Goal: Transaction & Acquisition: Purchase product/service

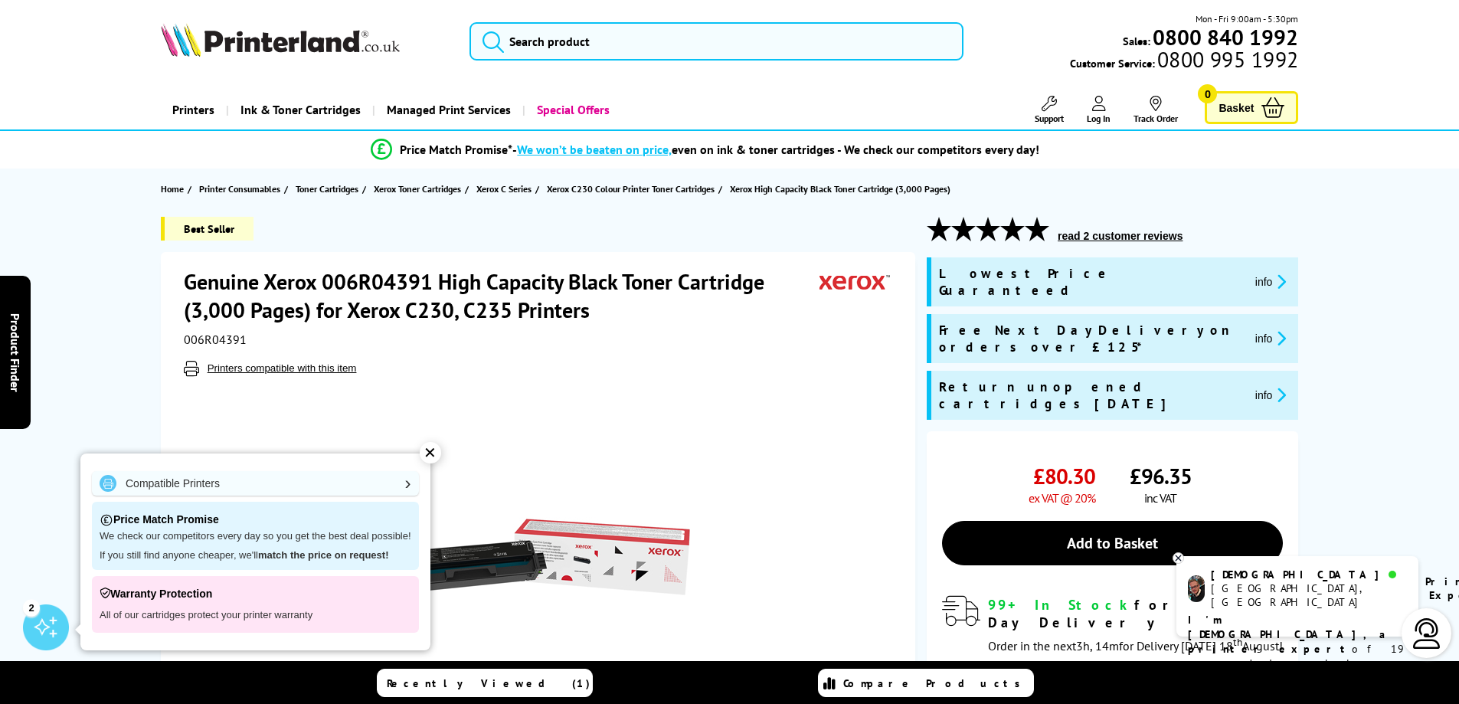
click at [431, 453] on div "✕" at bounding box center [430, 452] width 21 height 21
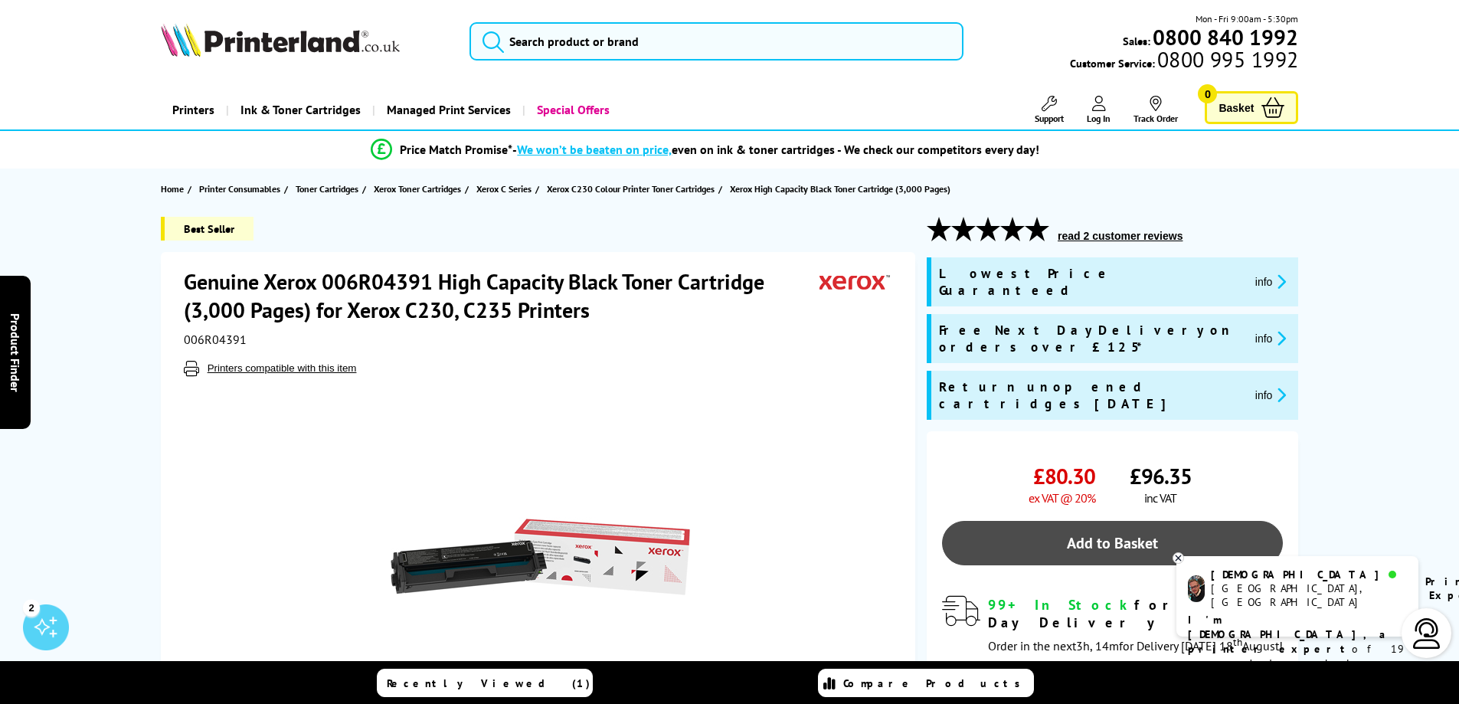
click at [1185, 521] on link "Add to Basket" at bounding box center [1112, 543] width 341 height 44
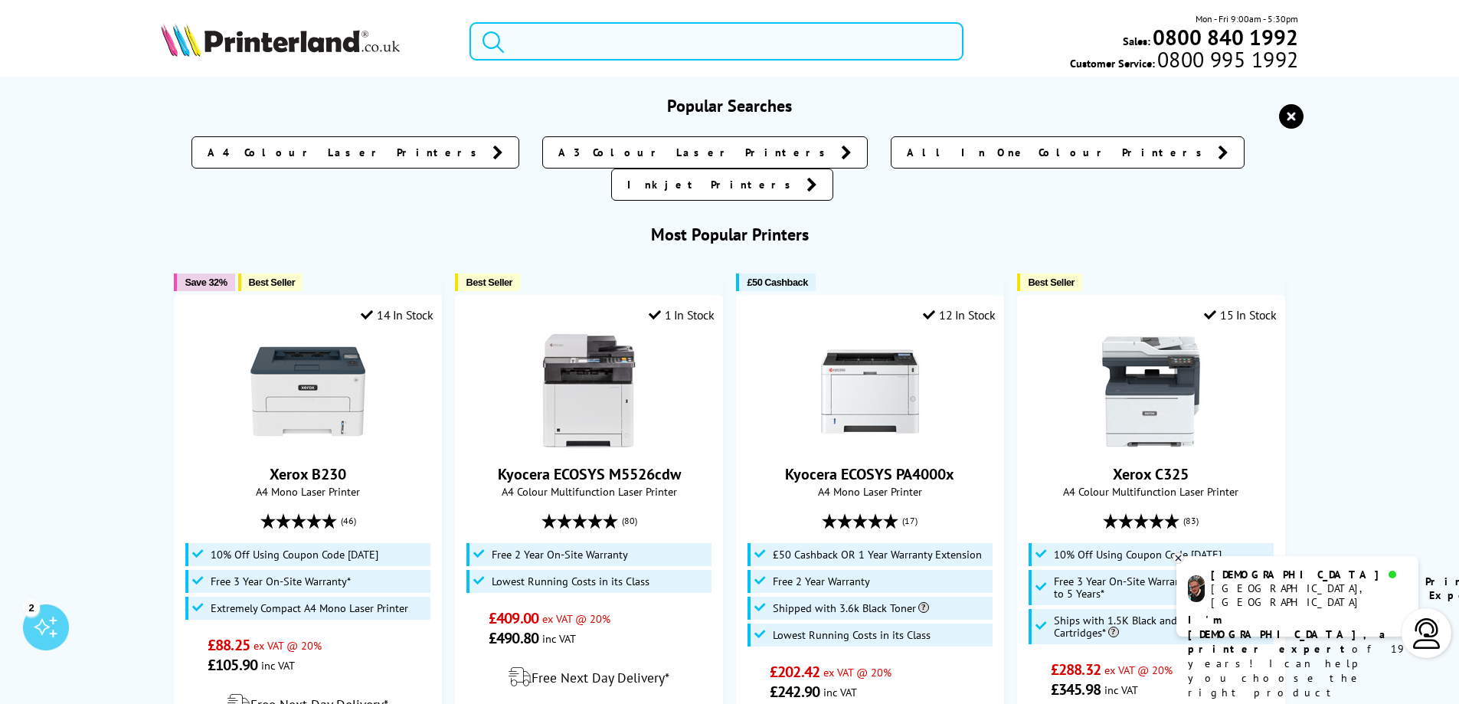
click at [542, 35] on input "search" at bounding box center [716, 41] width 494 height 38
paste input "006R04392"
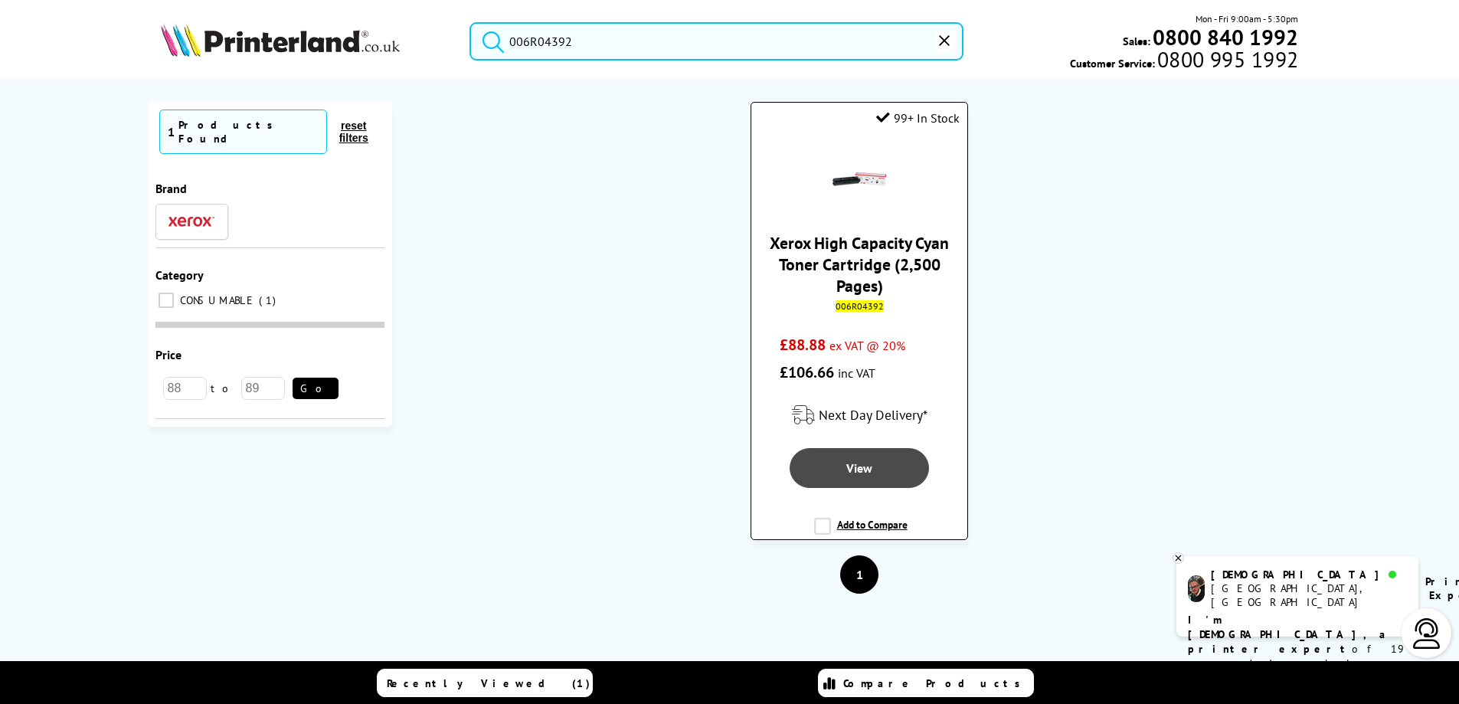
type input "006R04392"
click at [853, 461] on span "View" at bounding box center [859, 467] width 26 height 15
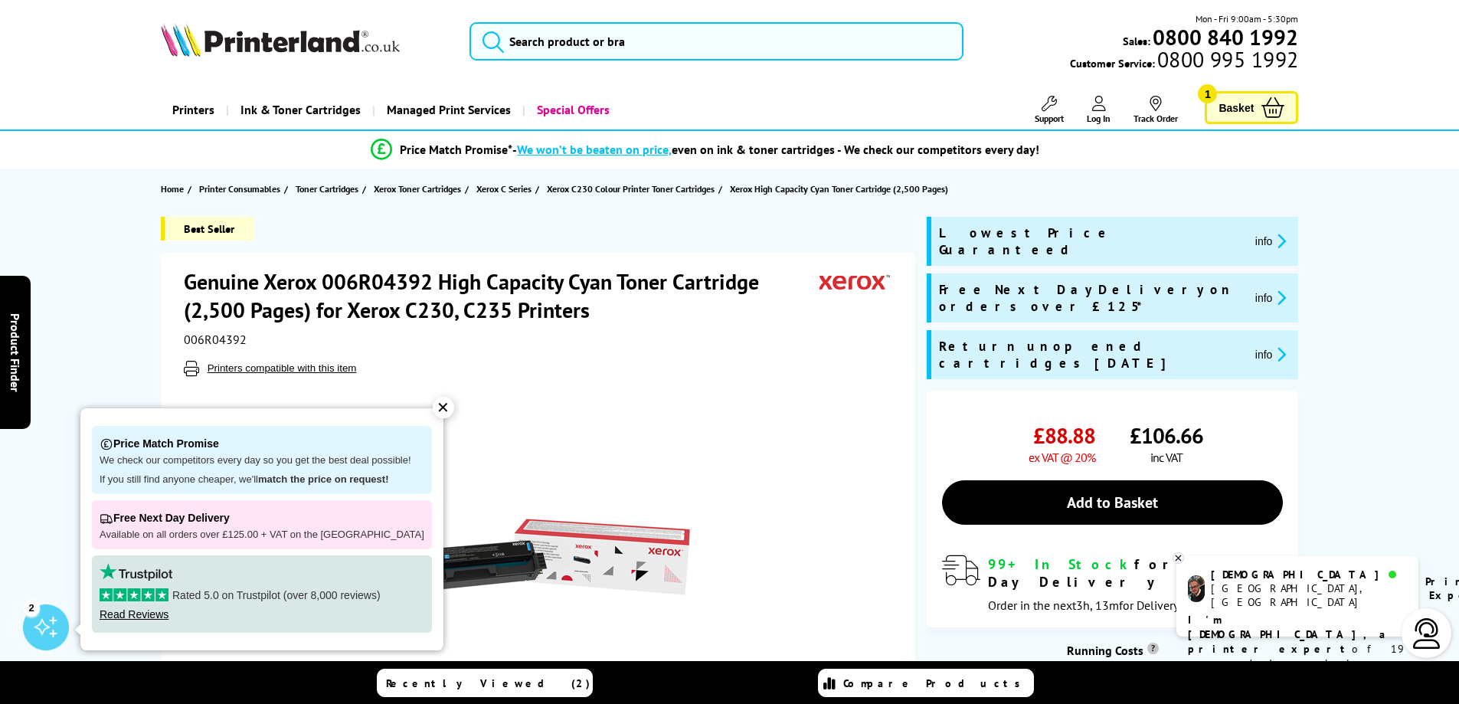
click at [433, 409] on div "✕" at bounding box center [443, 407] width 21 height 21
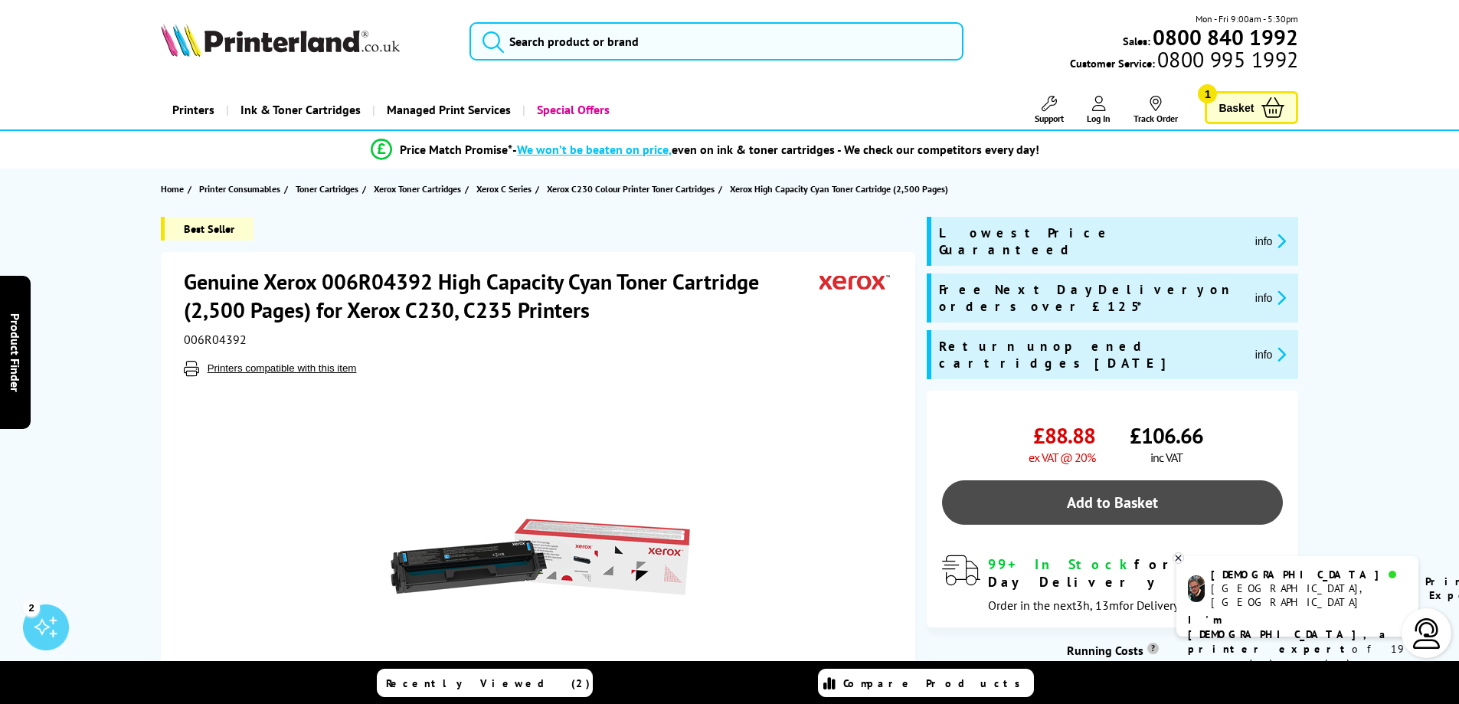
click at [1066, 480] on link "Add to Basket" at bounding box center [1112, 502] width 341 height 44
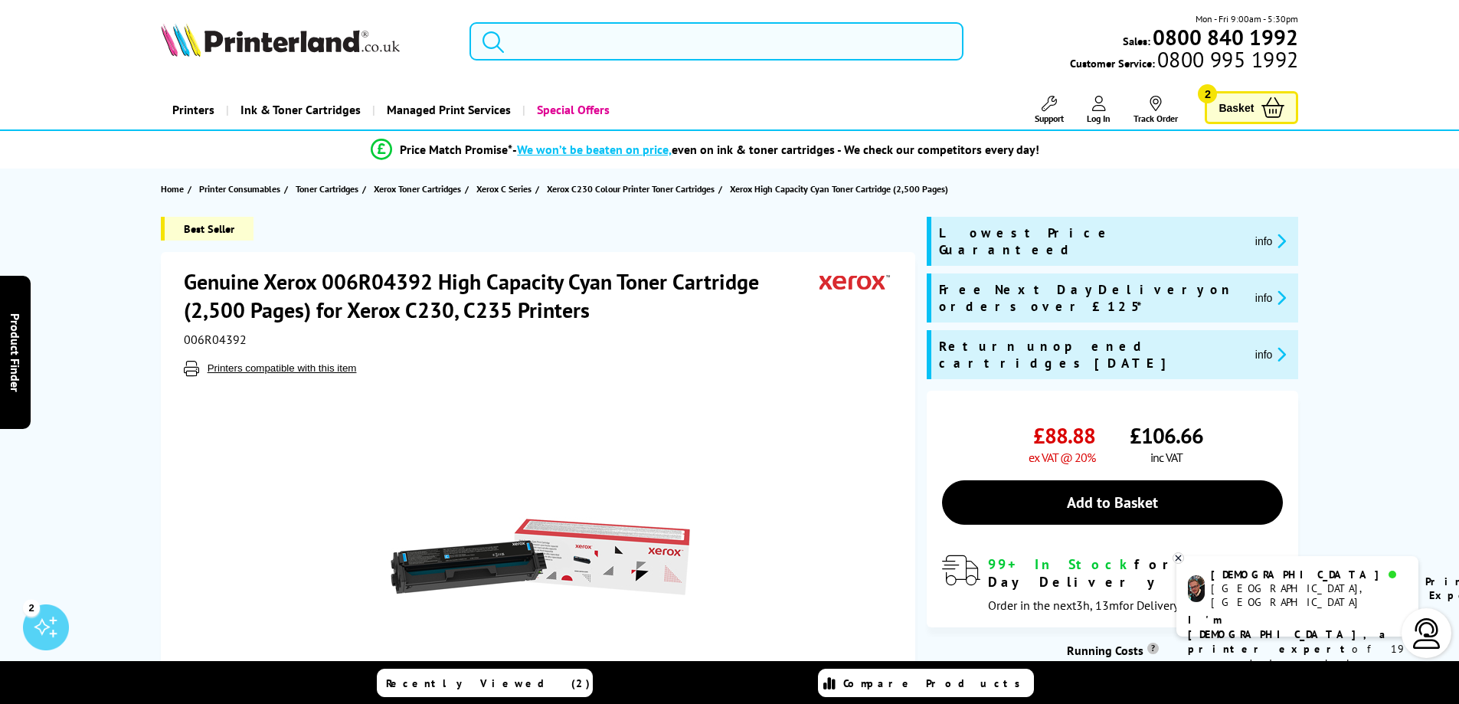
click at [547, 46] on input "search" at bounding box center [716, 41] width 494 height 38
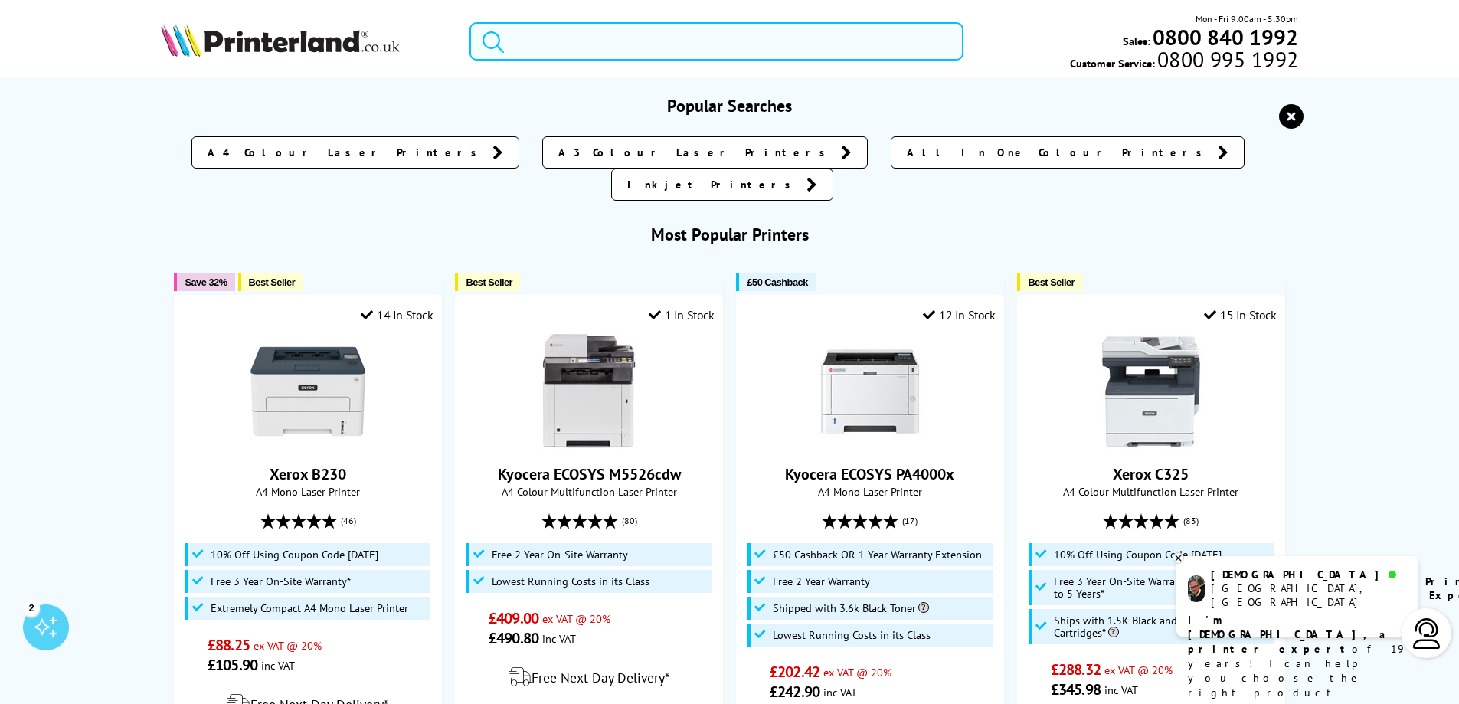
paste input "006R04393"
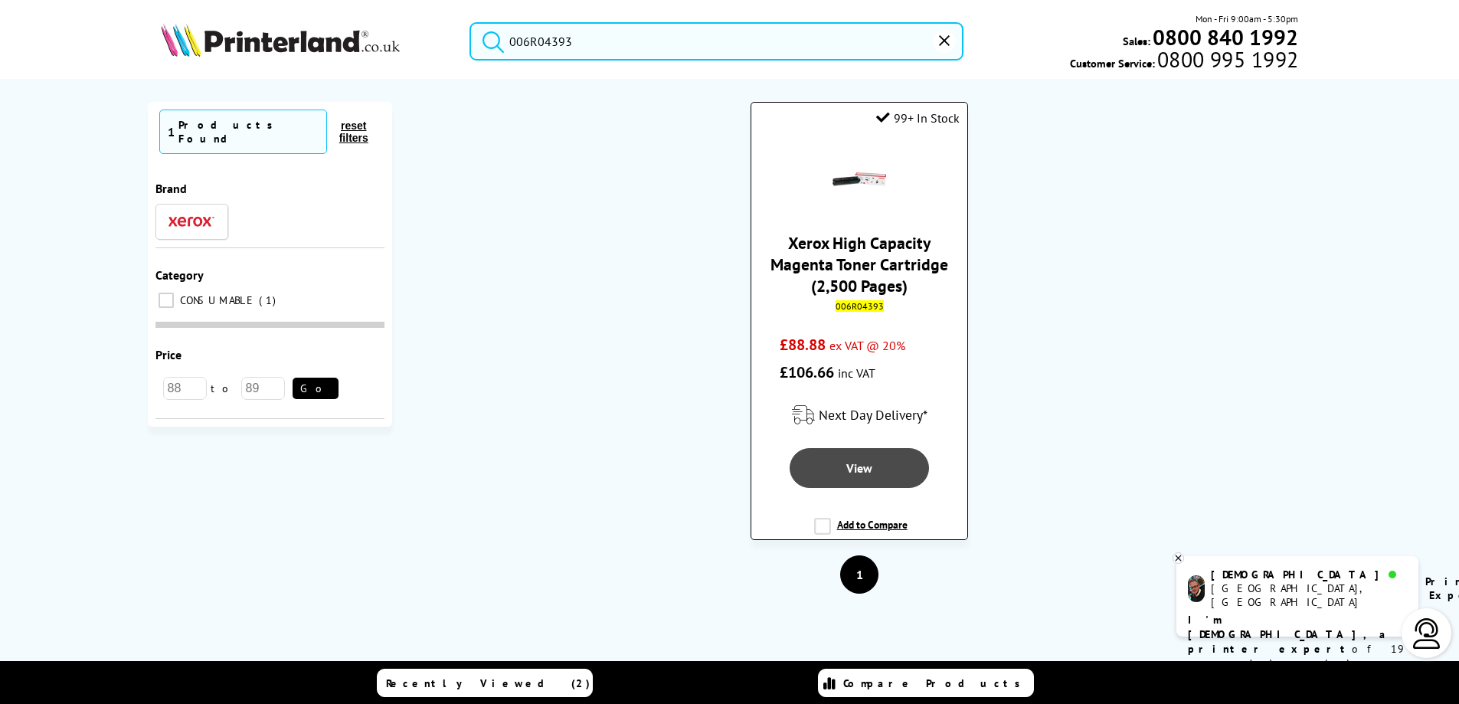
type input "006R04393"
click at [821, 462] on link "View" at bounding box center [859, 468] width 140 height 40
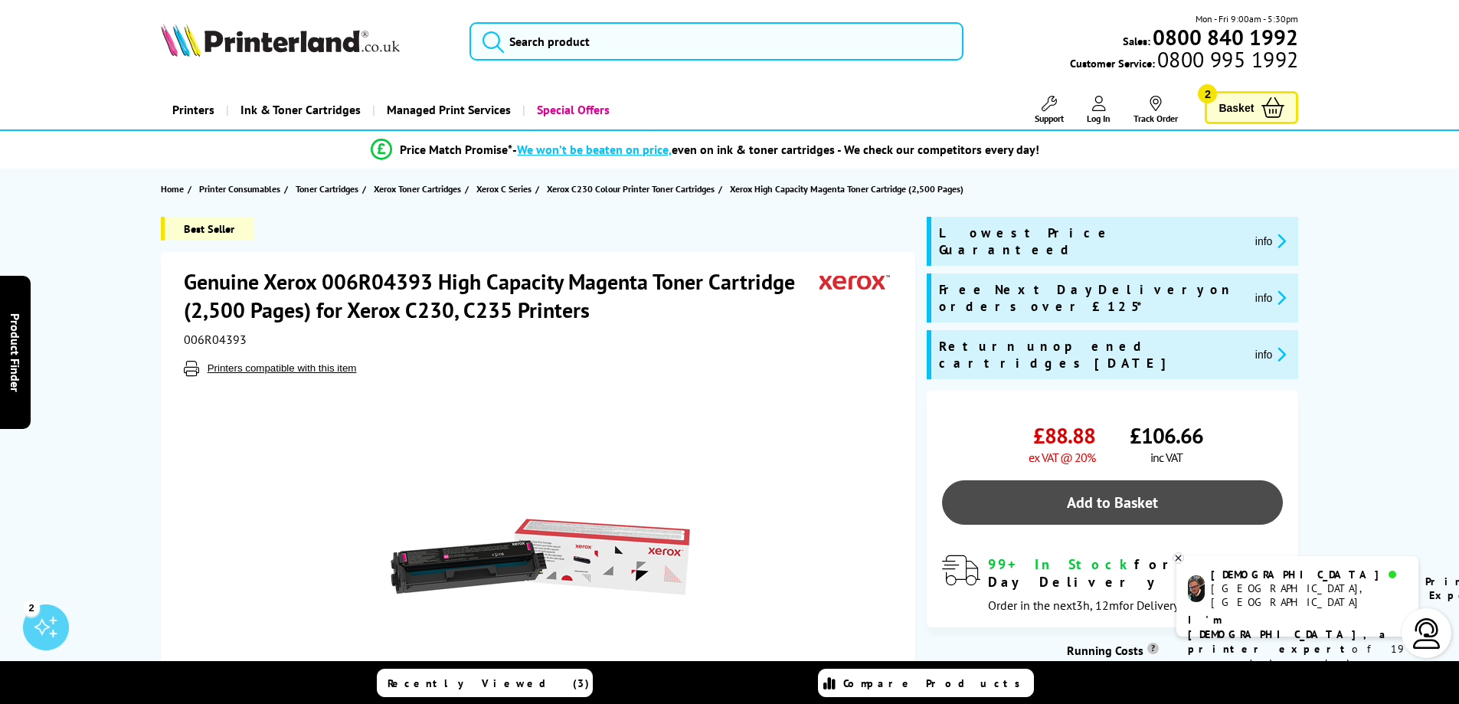
click at [1171, 480] on link "Add to Basket" at bounding box center [1112, 502] width 341 height 44
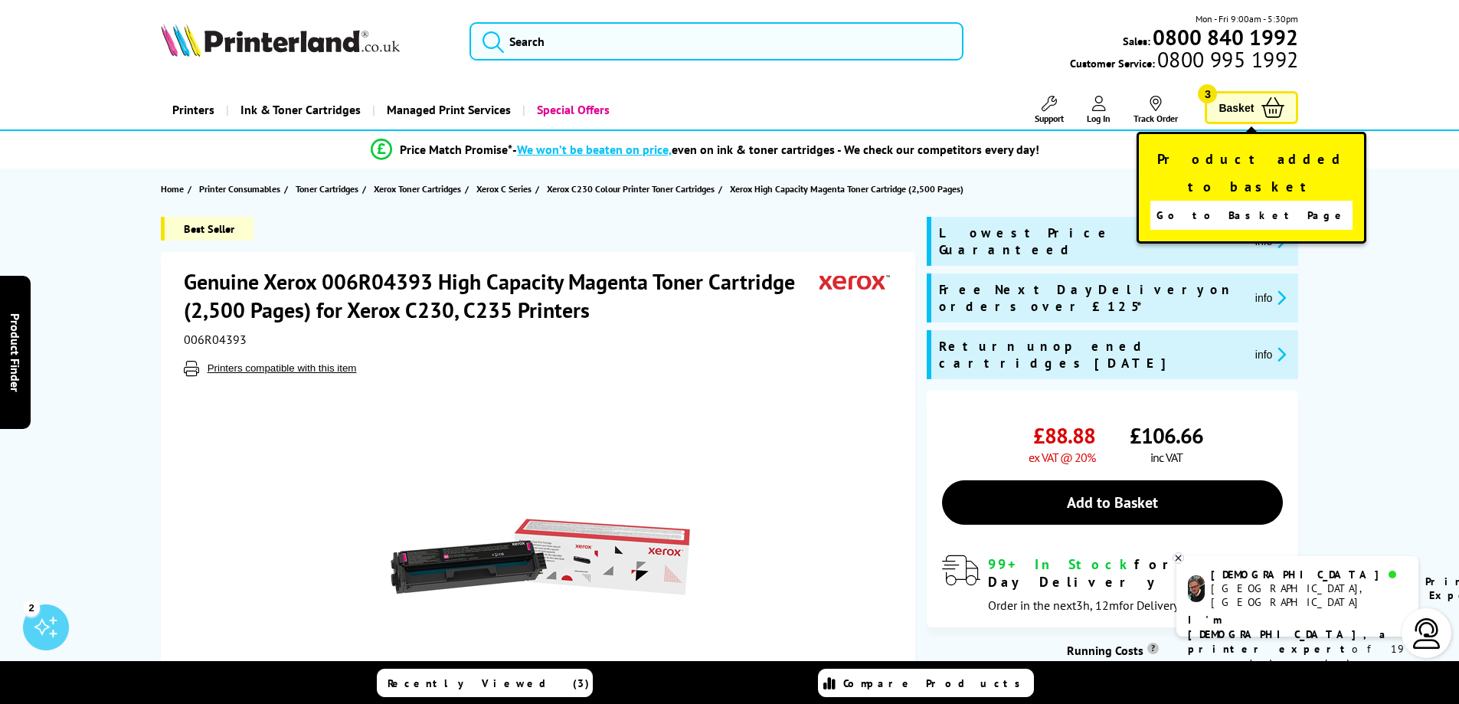
click at [1277, 204] on span "Go to Basket Page" at bounding box center [1251, 214] width 191 height 21
